Goal: Information Seeking & Learning: Learn about a topic

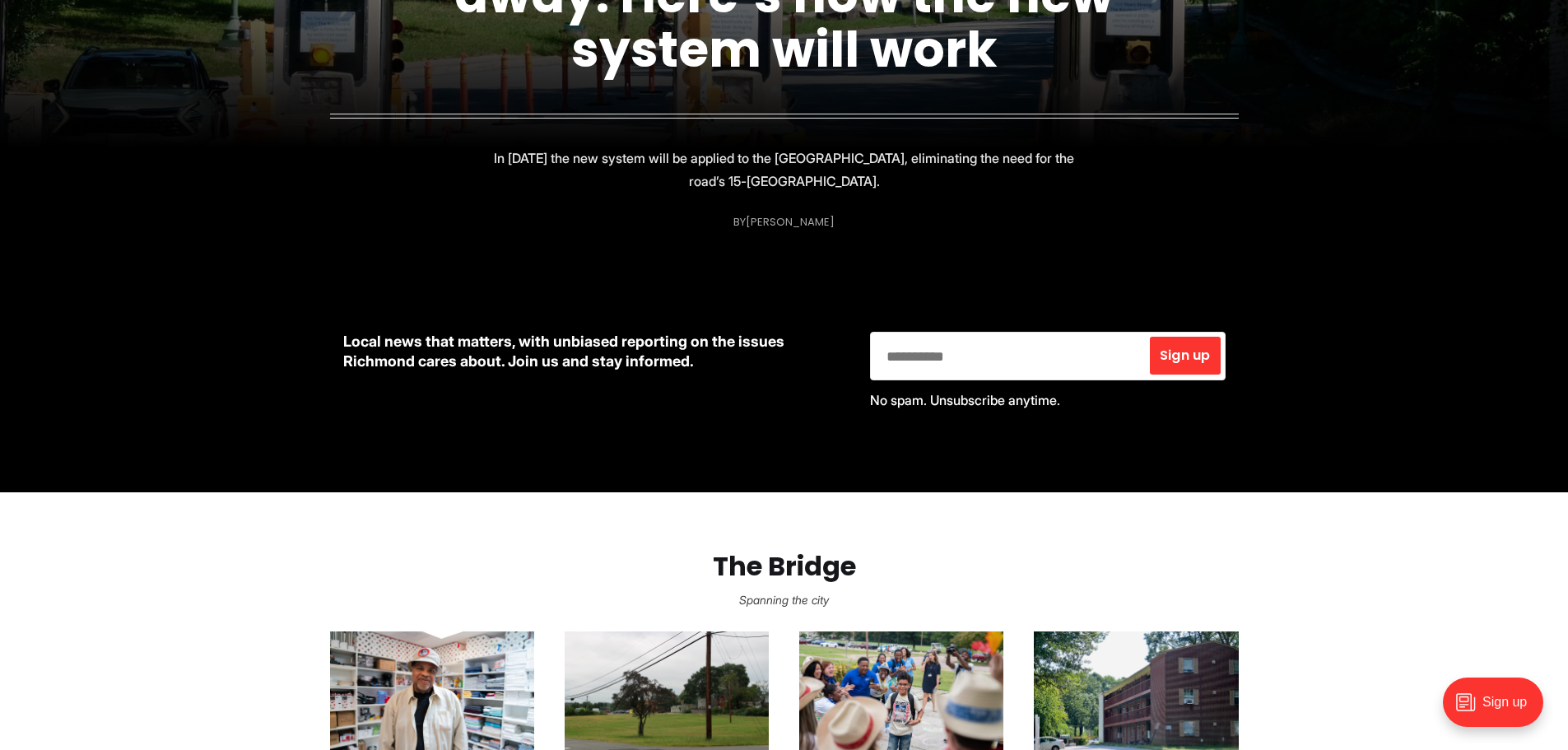
scroll to position [740, 0]
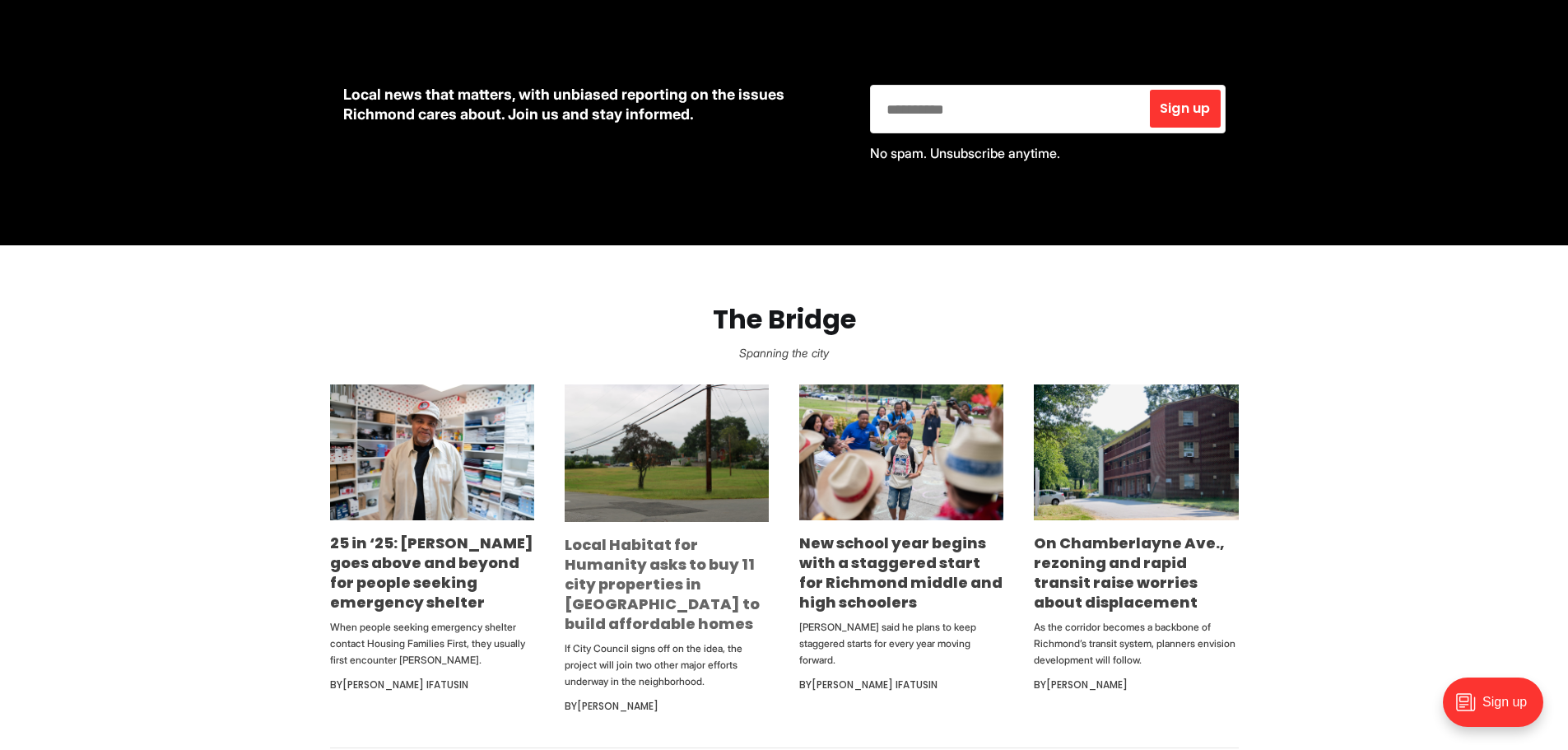
click at [656, 559] on link "Local Habitat for Humanity asks to buy 11 city properties in [GEOGRAPHIC_DATA] …" at bounding box center [662, 584] width 195 height 100
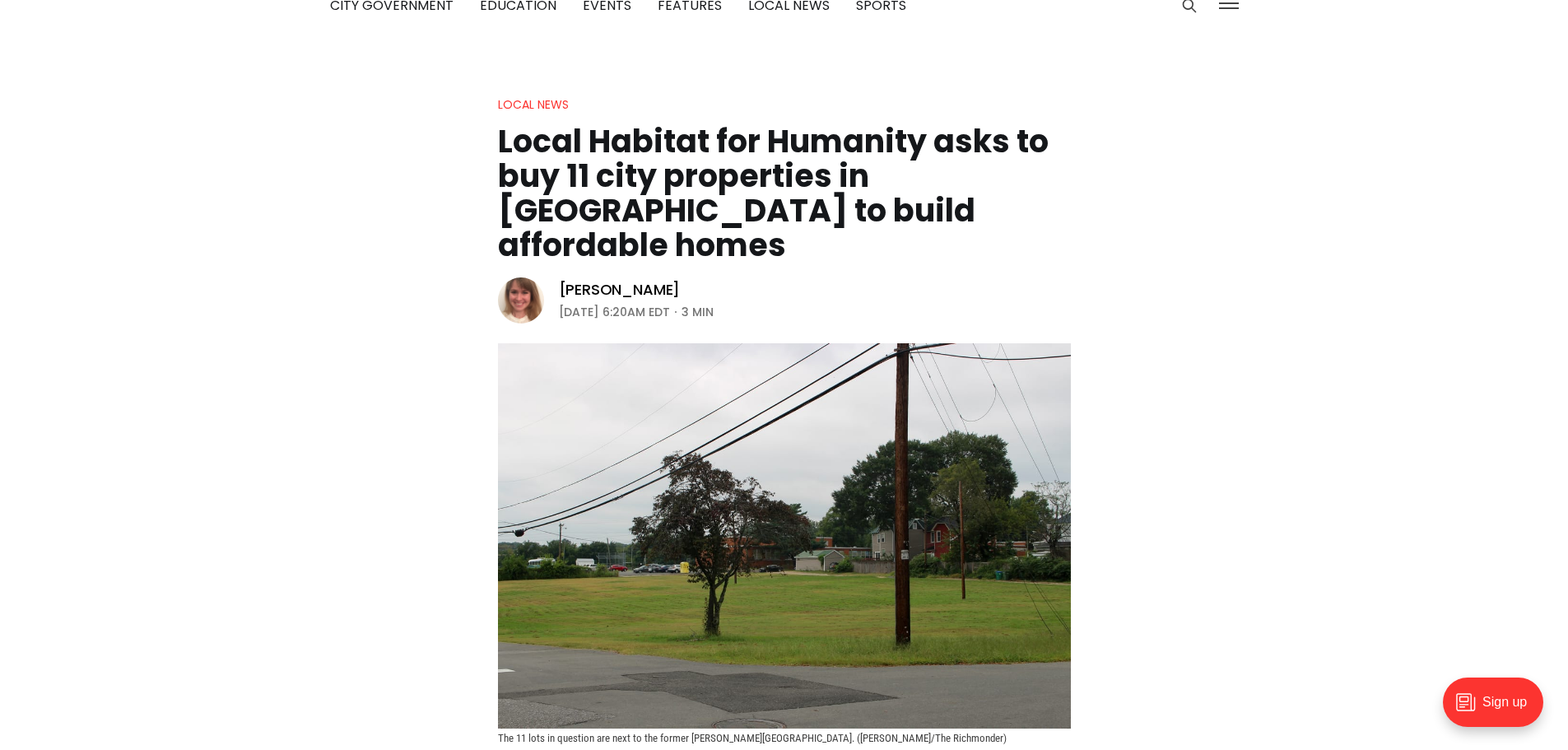
scroll to position [82, 0]
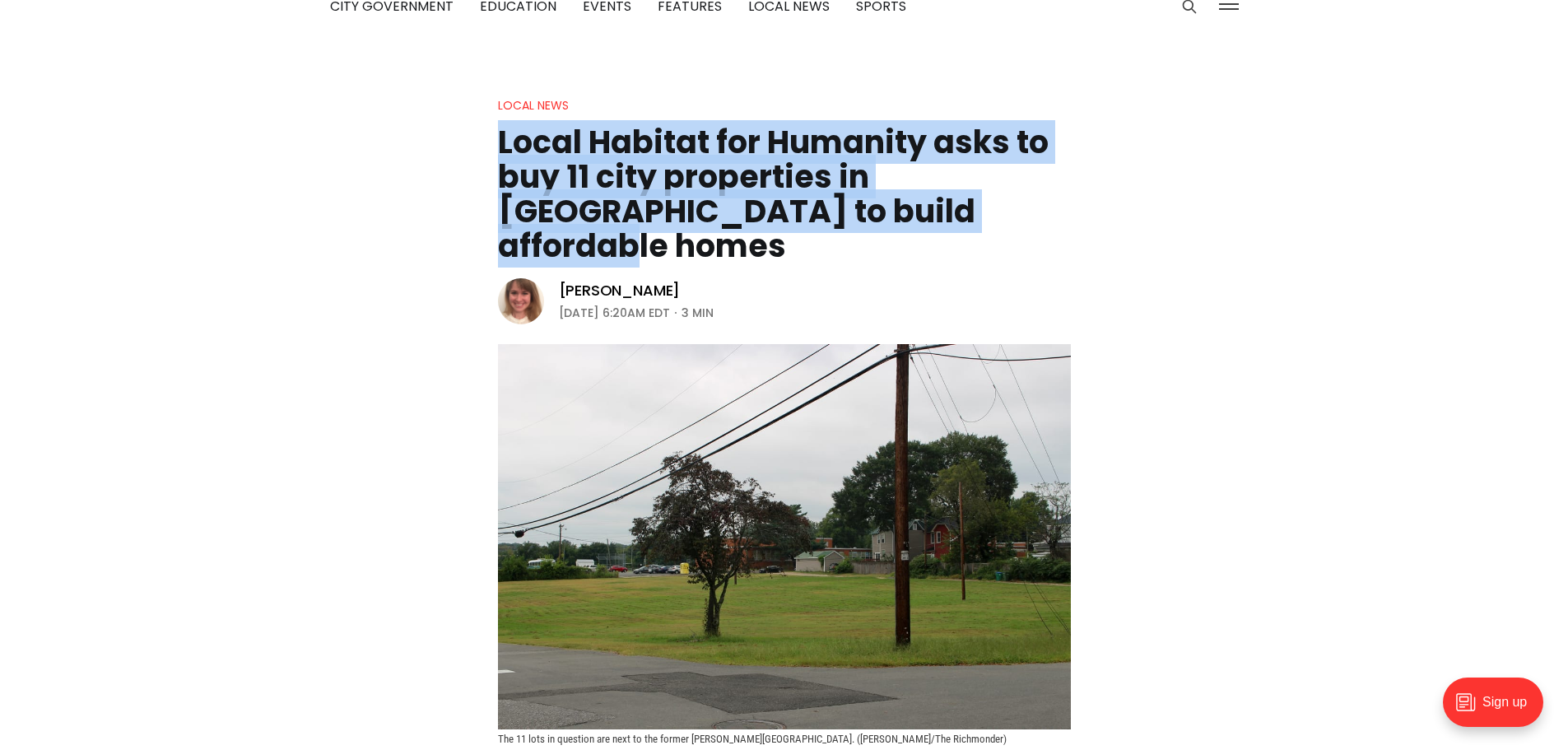
drag, startPoint x: 921, startPoint y: 211, endPoint x: 483, endPoint y: 158, distance: 441.2
click at [483, 158] on header "Local News Local Habitat for Humanity asks to buy 11 city properties in Northsi…" at bounding box center [784, 420] width 1568 height 649
copy h1 "Local Habitat for Humanity asks to buy 11 city properties in [GEOGRAPHIC_DATA] …"
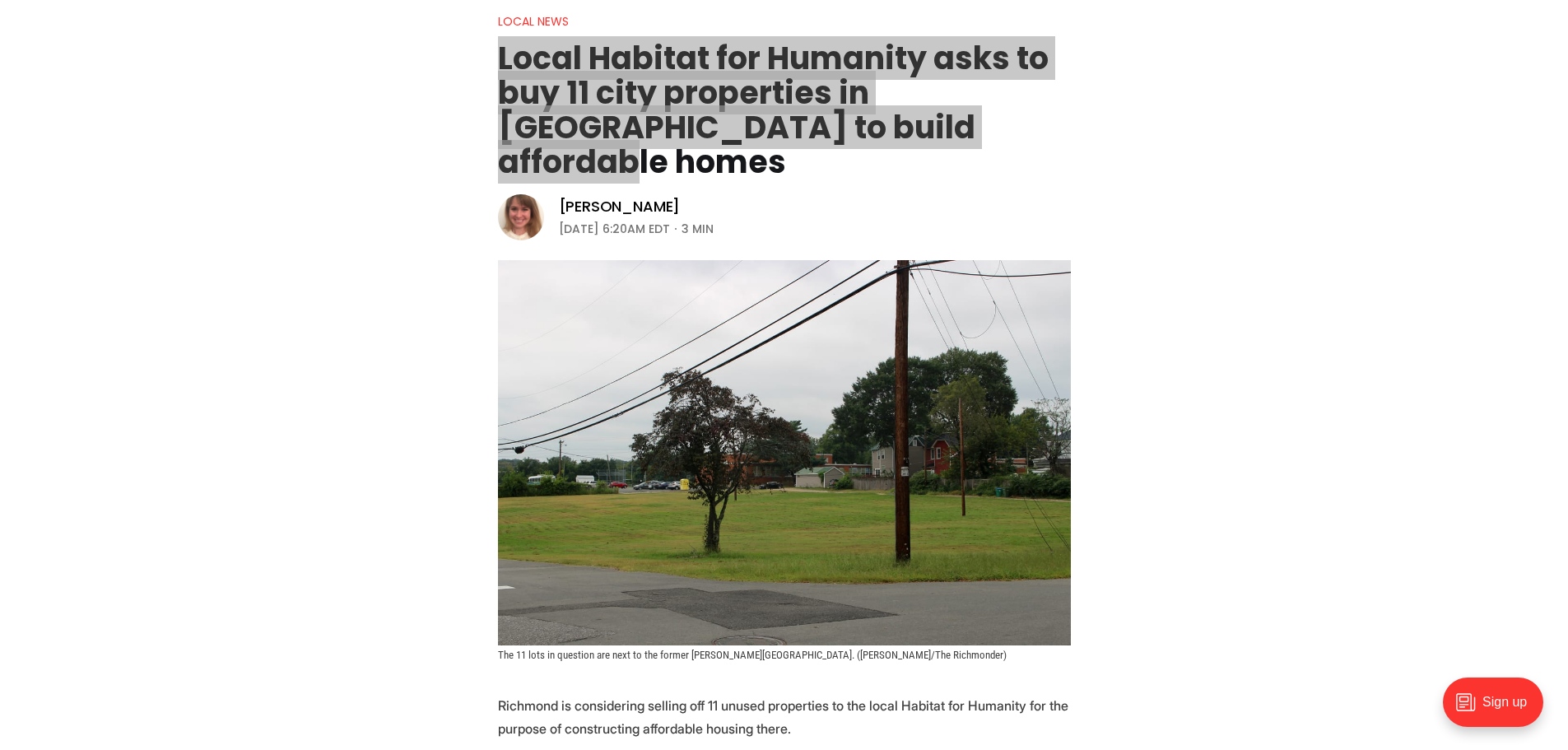
scroll to position [165, 0]
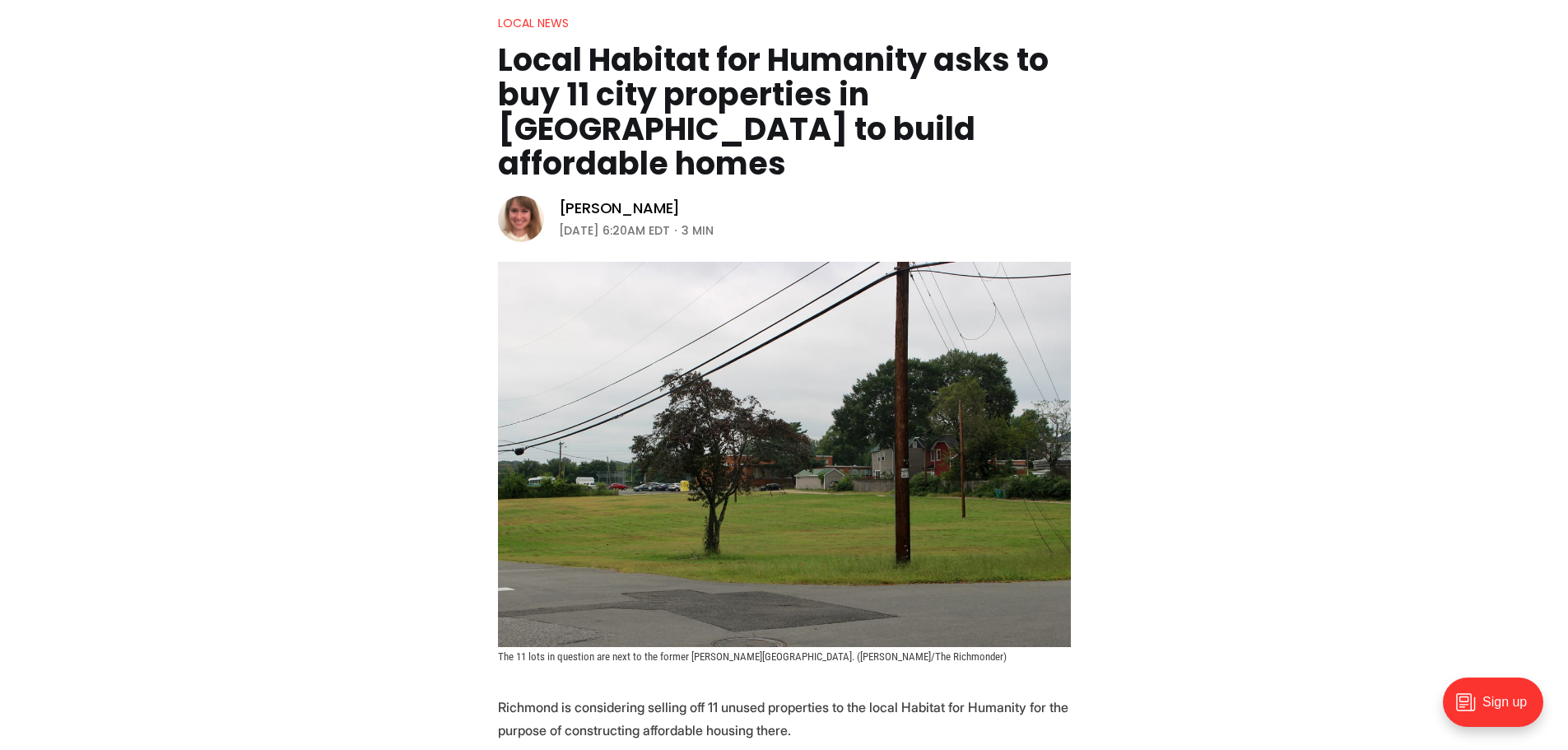
click at [309, 420] on header "Local News Local Habitat for Humanity asks to buy 11 city properties in Northsi…" at bounding box center [784, 337] width 1568 height 649
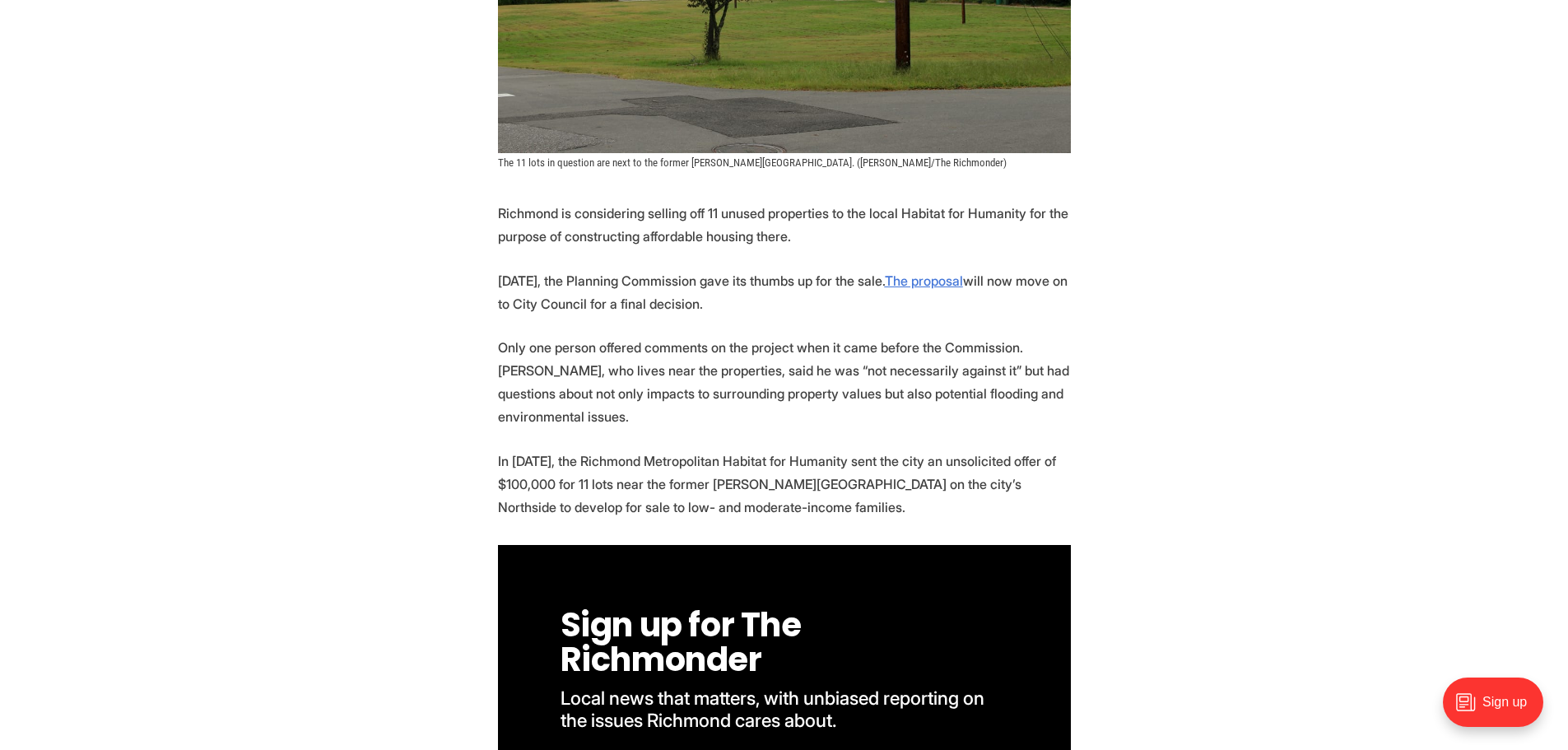
scroll to position [577, 0]
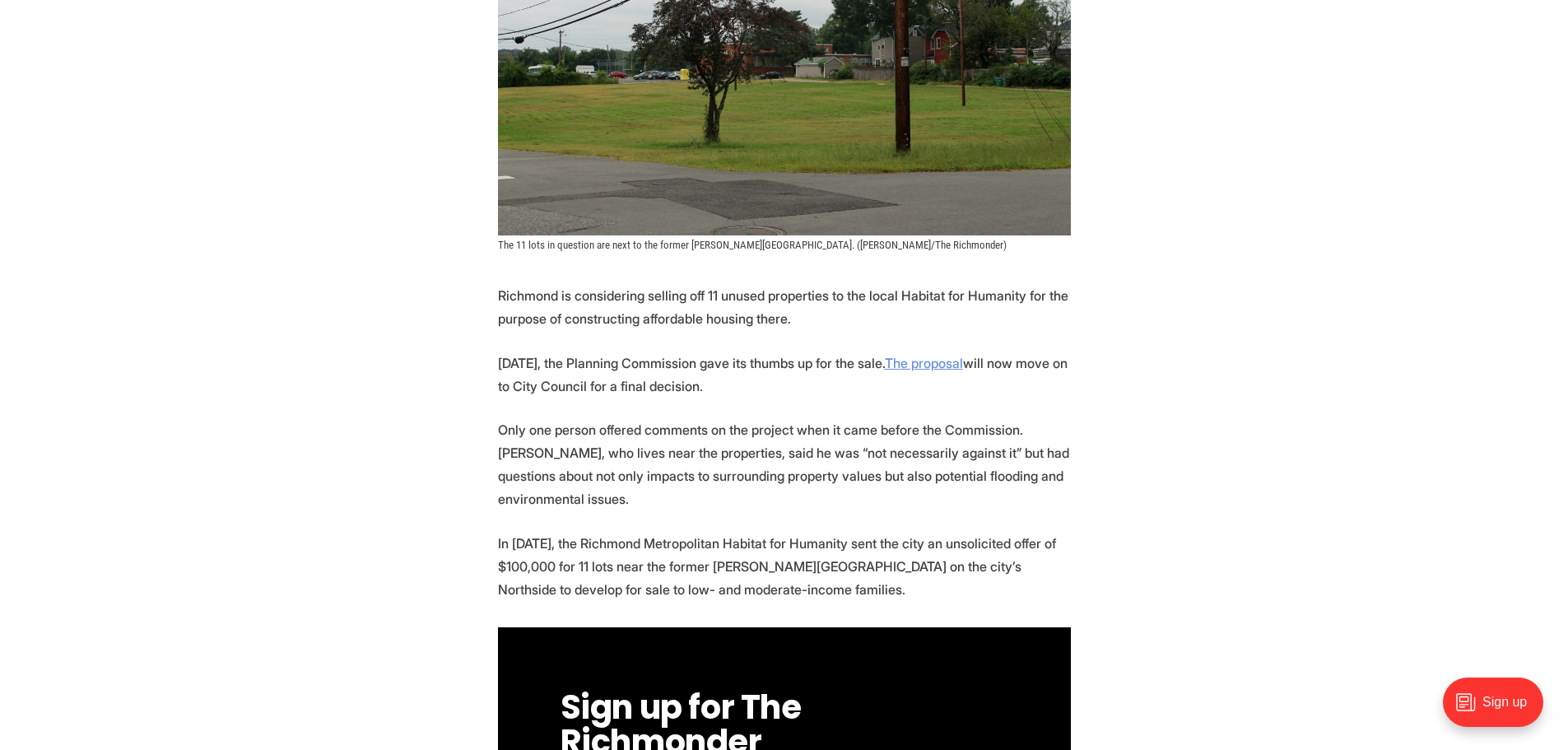
click at [956, 355] on u "The proposal" at bounding box center [924, 363] width 78 height 17
